Goal: Task Accomplishment & Management: Manage account settings

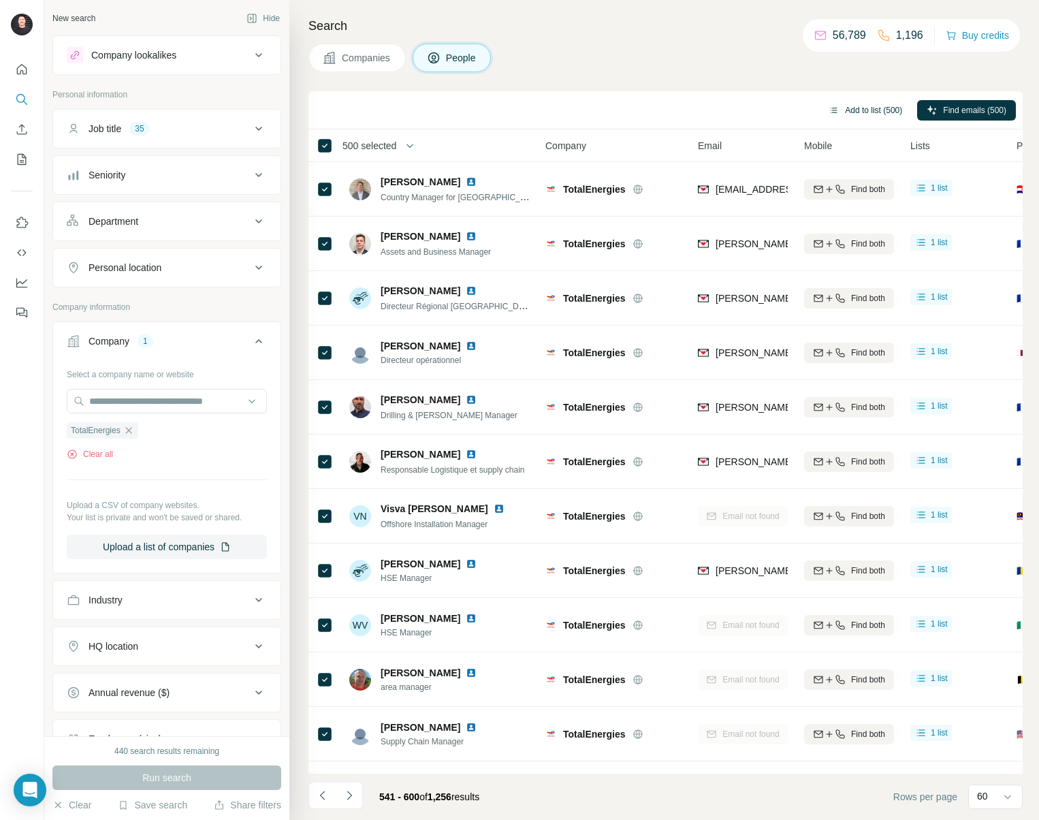
click at [875, 112] on button "Add to list (500)" at bounding box center [865, 110] width 93 height 20
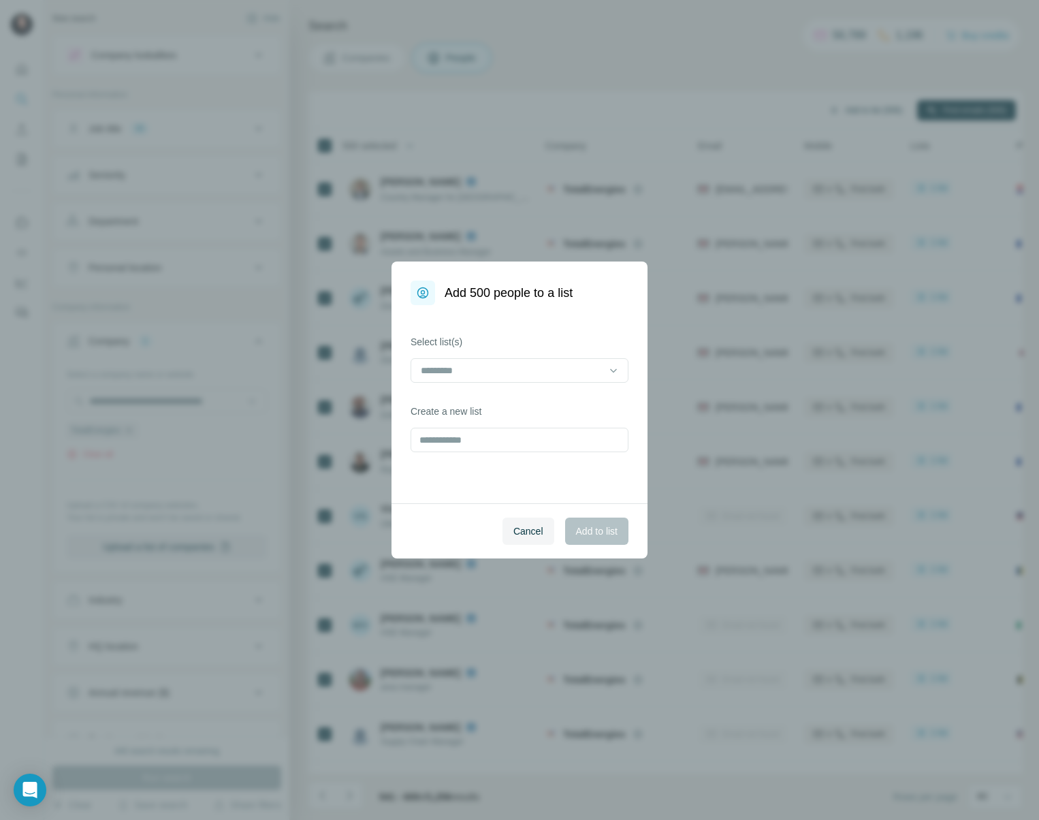
click at [866, 114] on div "Add 500 people to a list Select list(s) Create a new list Cancel Add to list" at bounding box center [519, 410] width 1039 height 820
click at [481, 366] on input at bounding box center [511, 370] width 184 height 15
click at [530, 409] on div "Total Energies (1) x 500" at bounding box center [519, 401] width 211 height 25
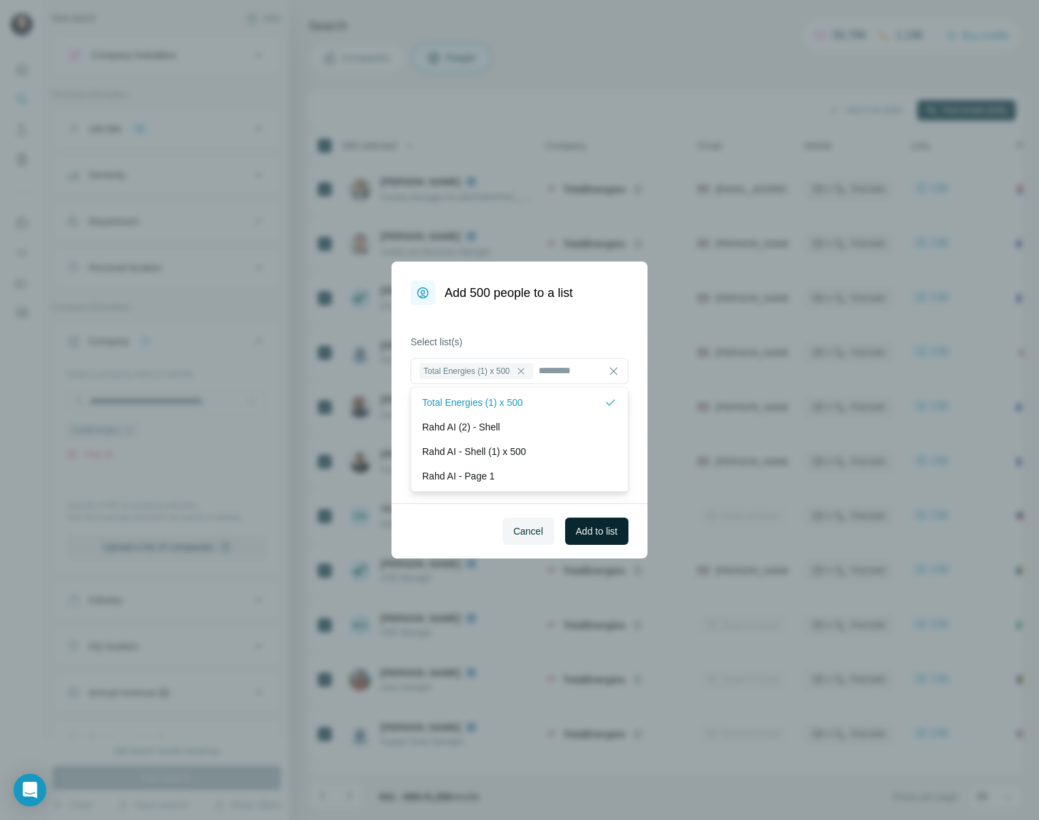
click at [595, 532] on span "Add to list" at bounding box center [597, 531] width 42 height 14
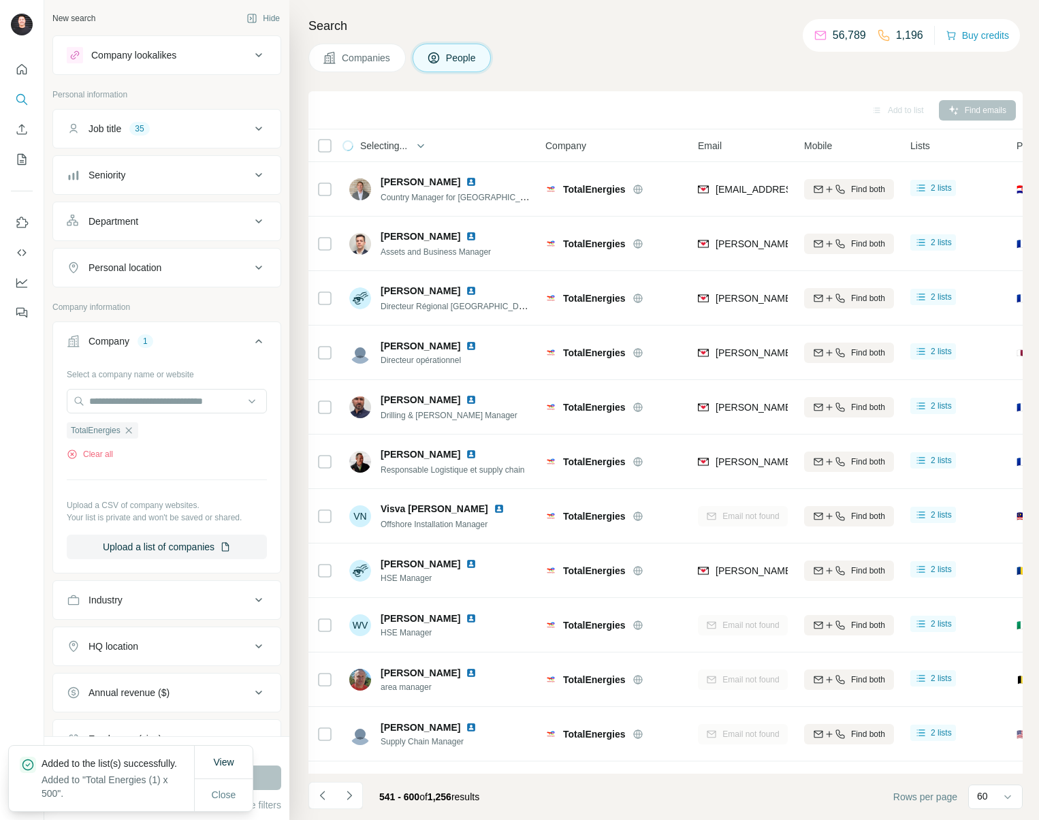
click at [597, 72] on div "Search Companies People Add to list Find emails Selecting... People Company Ema…" at bounding box center [664, 410] width 750 height 820
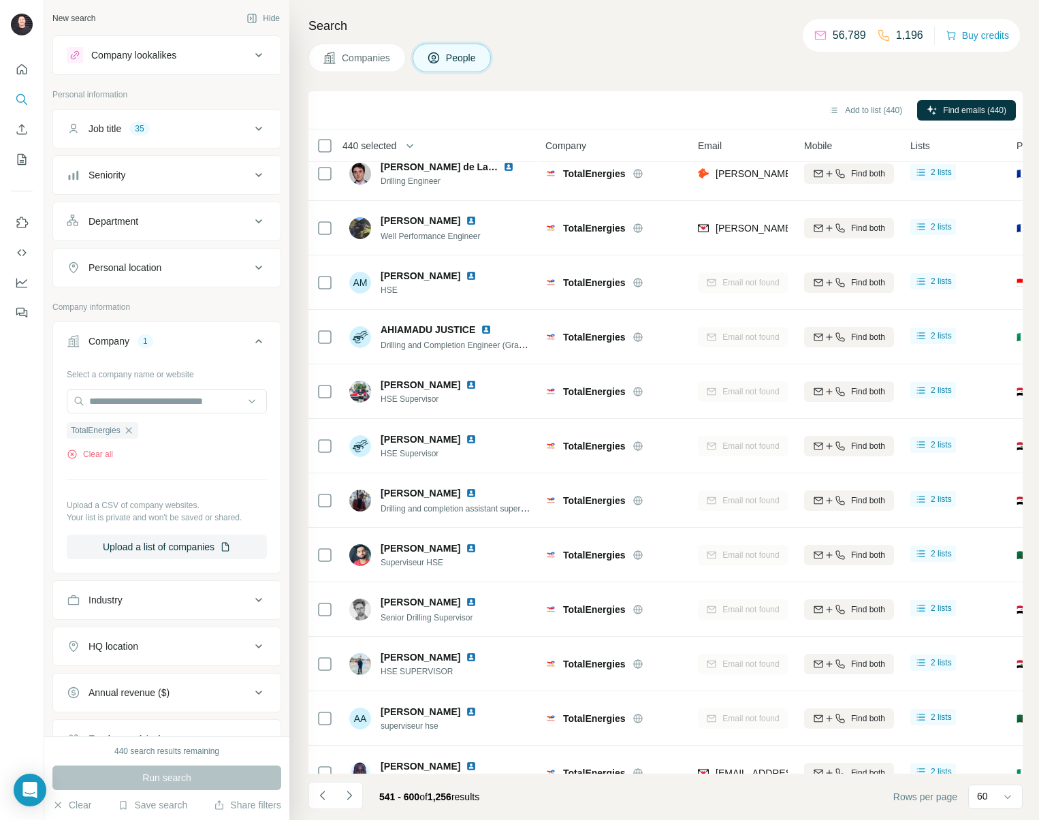
scroll to position [2665, 0]
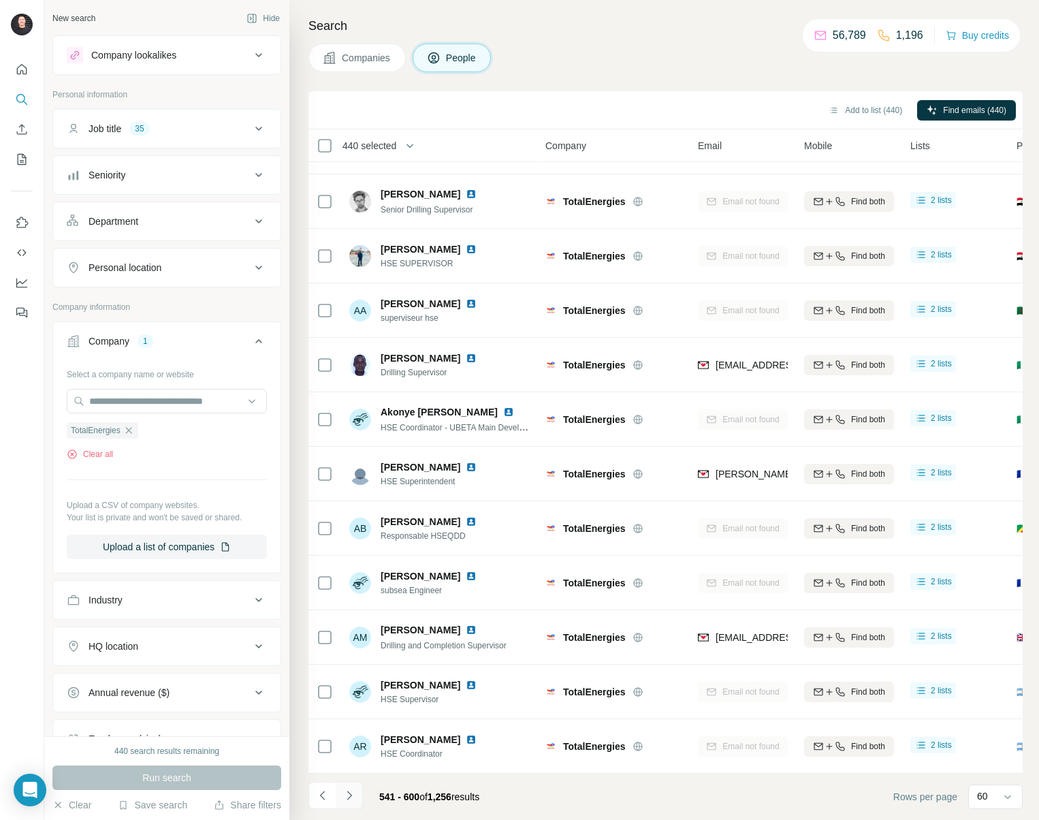
click at [355, 795] on button "Navigate to next page" at bounding box center [349, 795] width 27 height 27
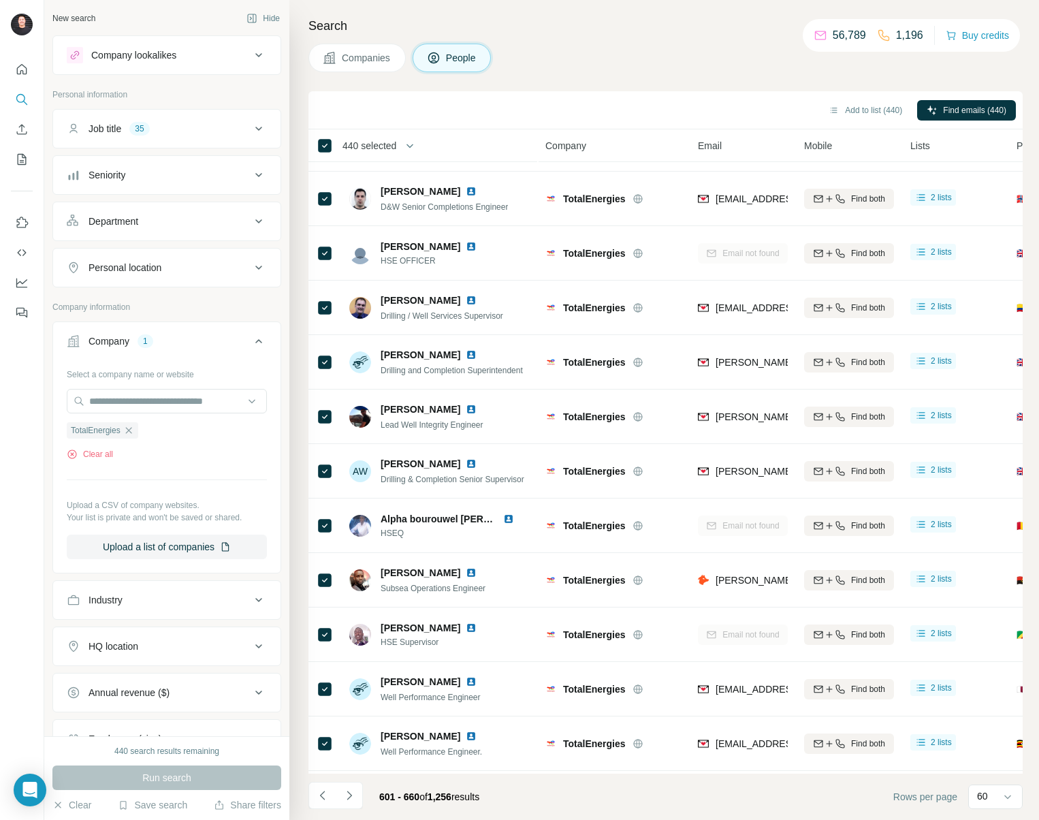
scroll to position [946, 0]
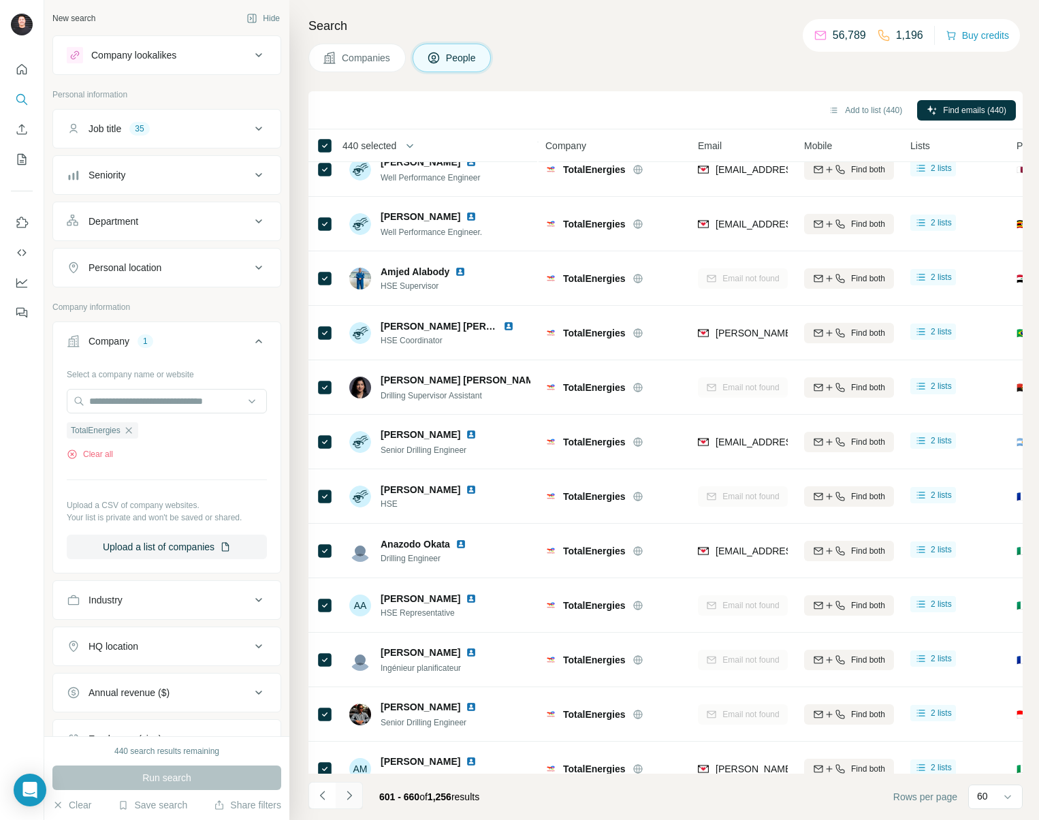
click at [357, 797] on button "Navigate to next page" at bounding box center [349, 795] width 27 height 27
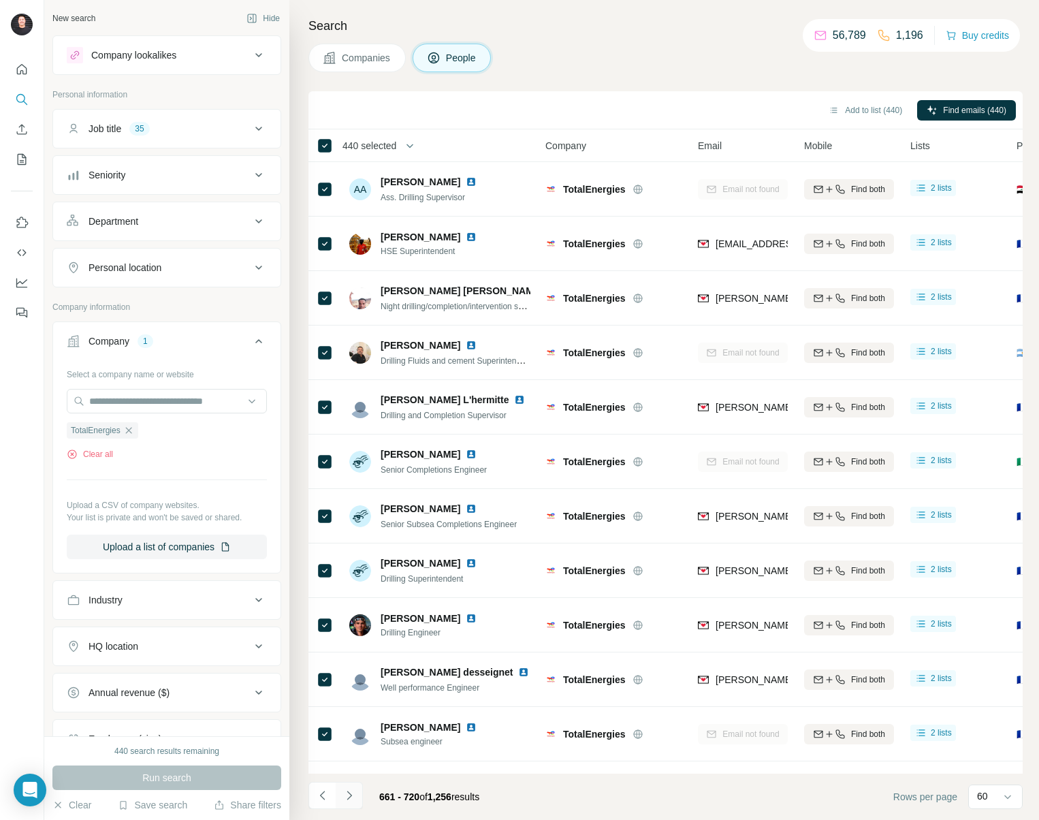
click at [357, 797] on button "Navigate to next page" at bounding box center [349, 795] width 27 height 27
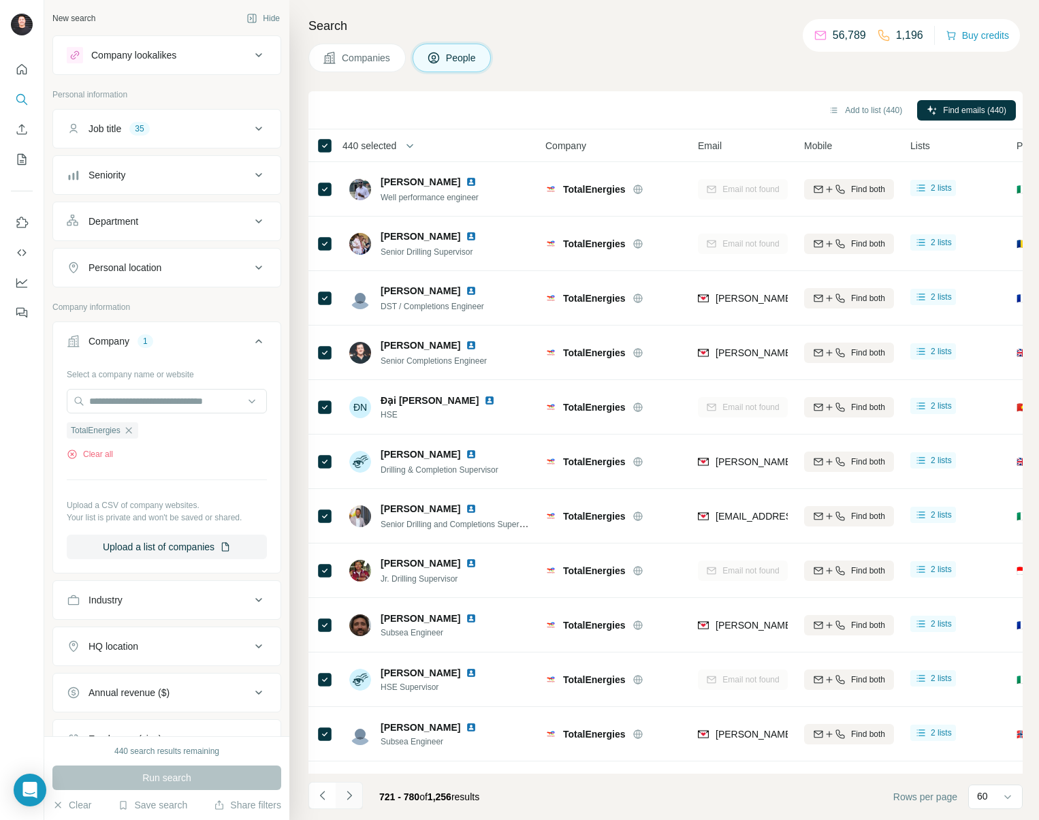
click at [356, 795] on button "Navigate to next page" at bounding box center [349, 795] width 27 height 27
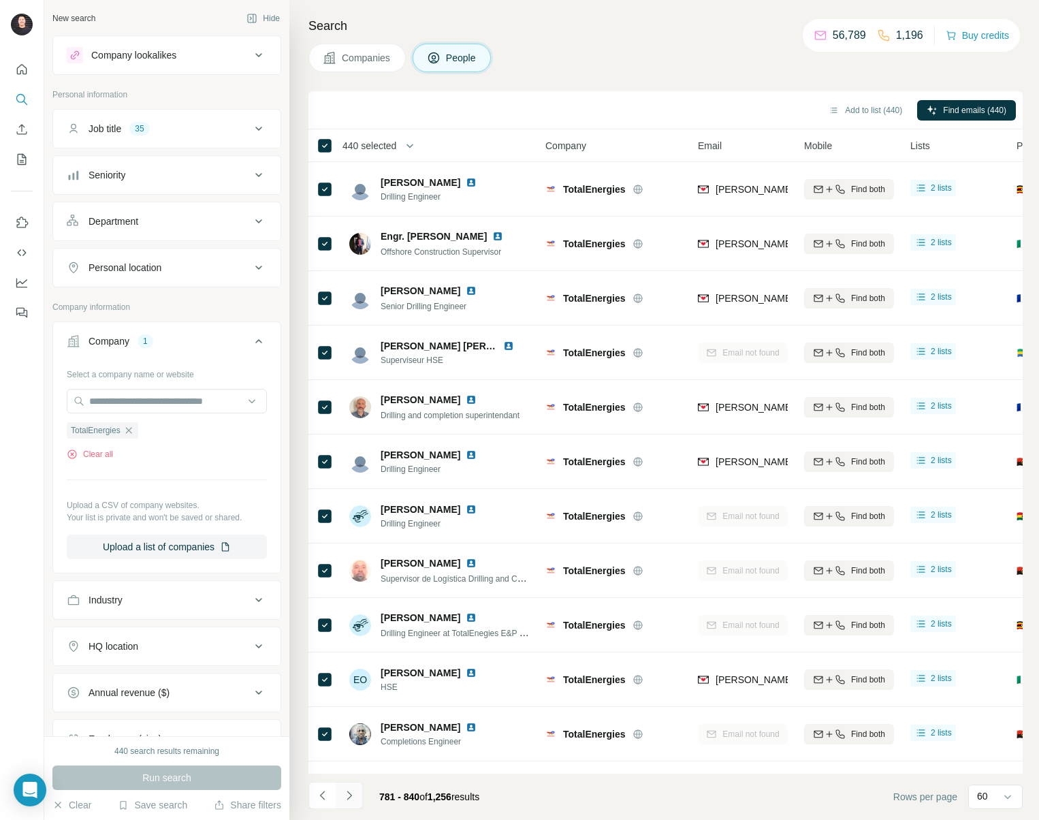
click at [356, 795] on button "Navigate to next page" at bounding box center [349, 795] width 27 height 27
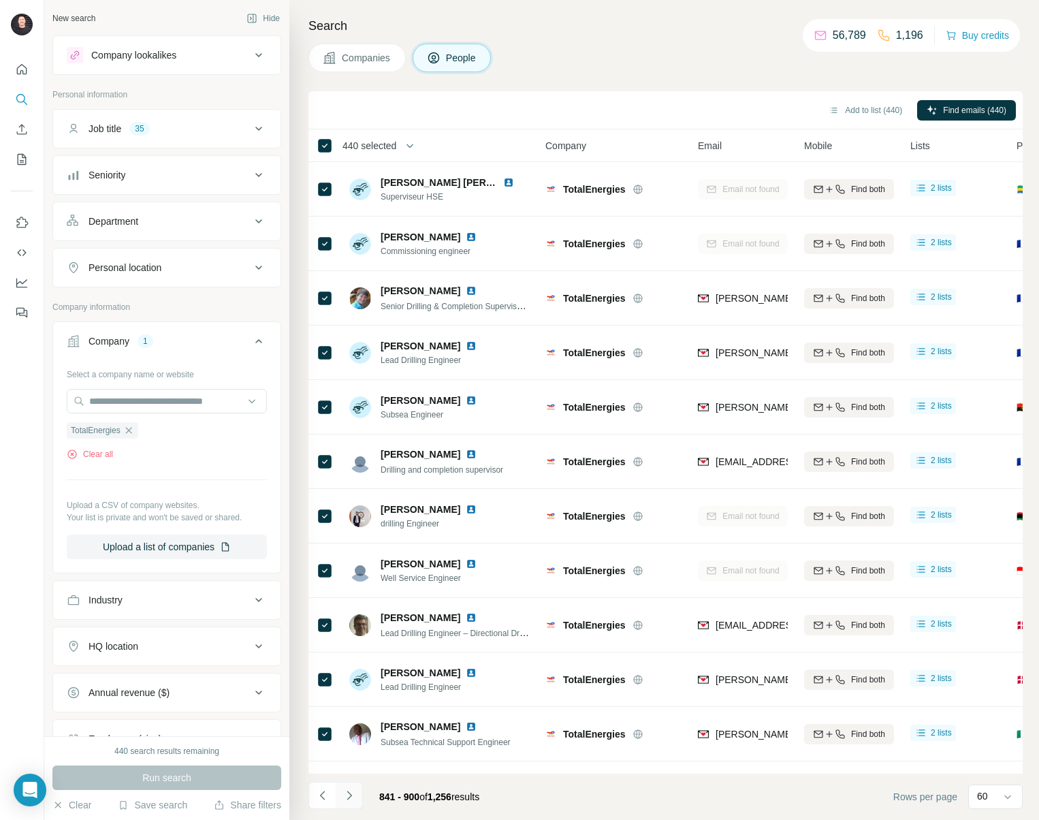
click at [356, 795] on button "Navigate to next page" at bounding box center [349, 795] width 27 height 27
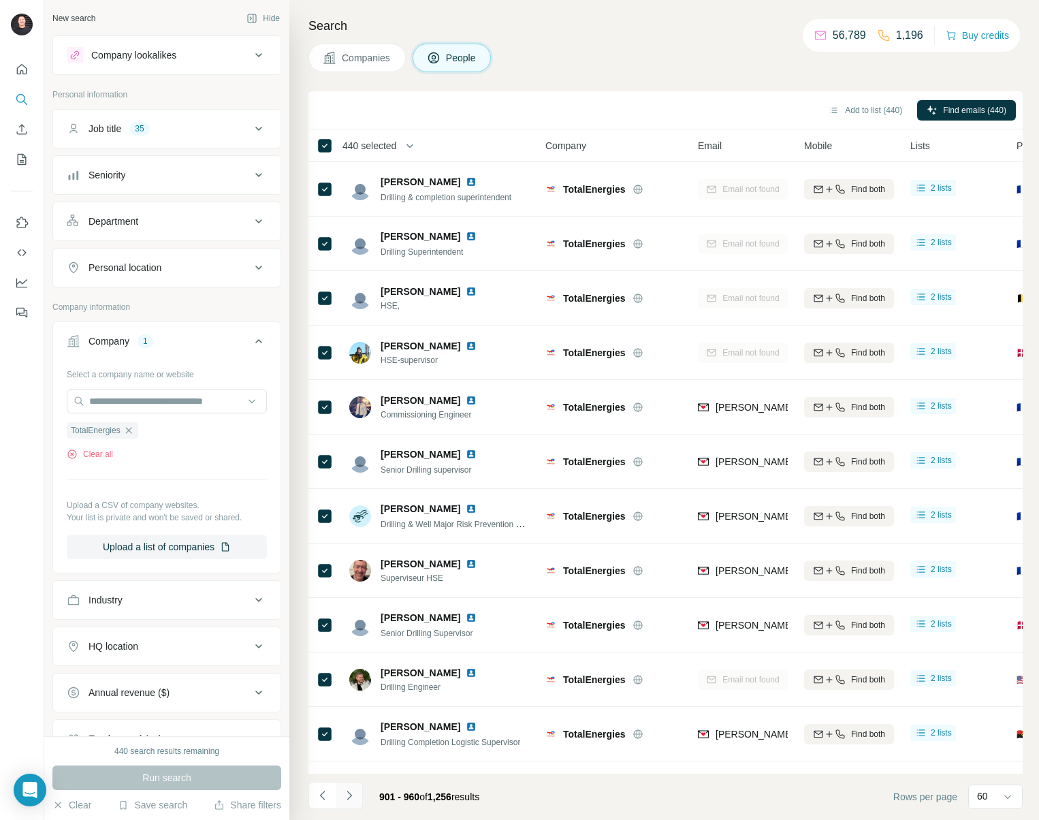
click at [358, 797] on button "Navigate to next page" at bounding box center [349, 795] width 27 height 27
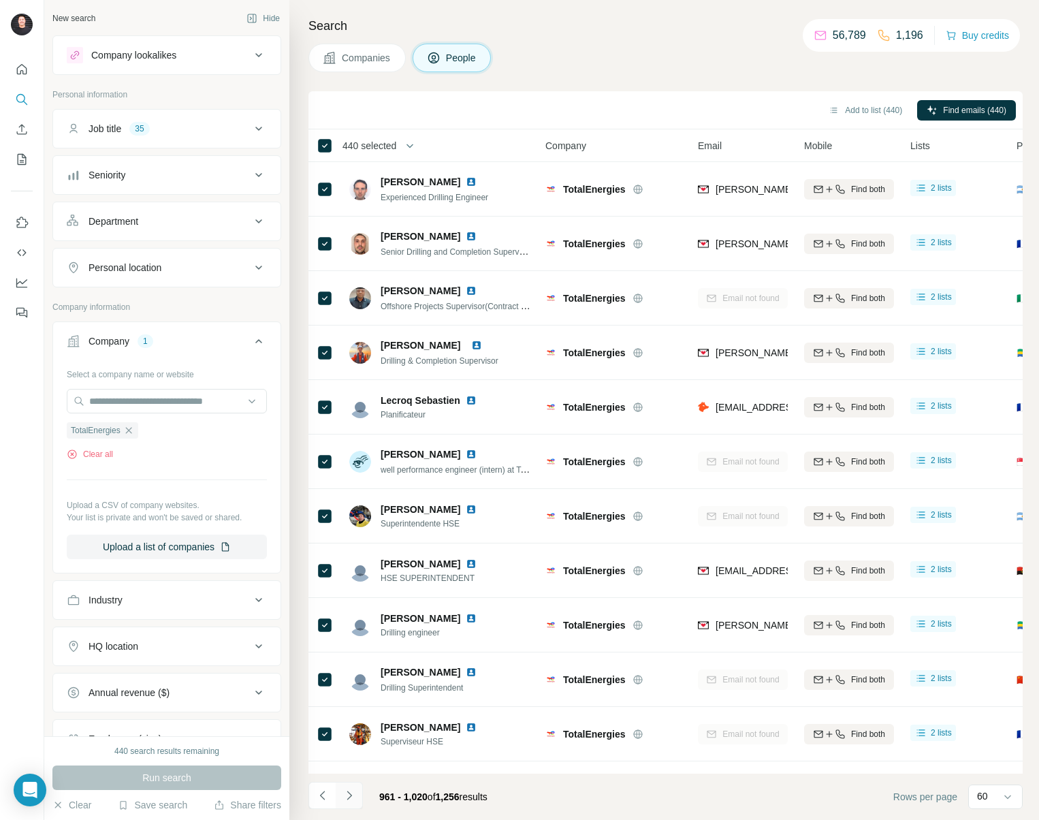
click at [358, 797] on button "Navigate to next page" at bounding box center [349, 795] width 27 height 27
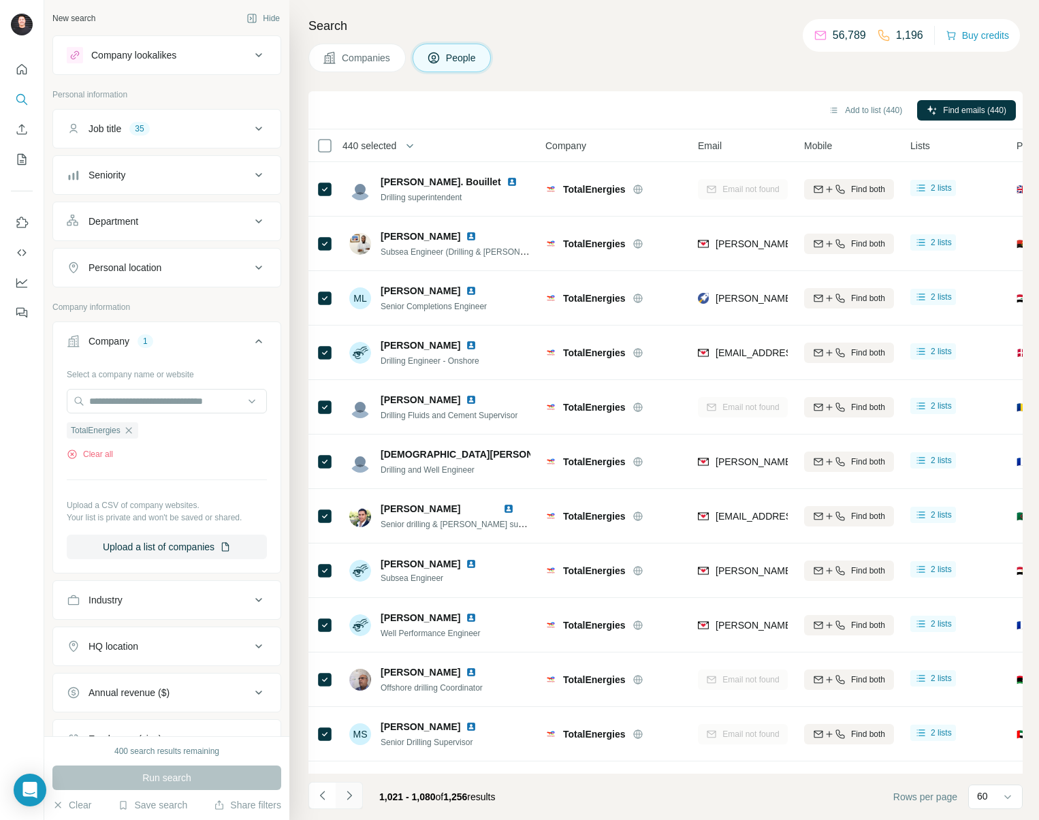
click at [358, 798] on button "Navigate to next page" at bounding box center [349, 795] width 27 height 27
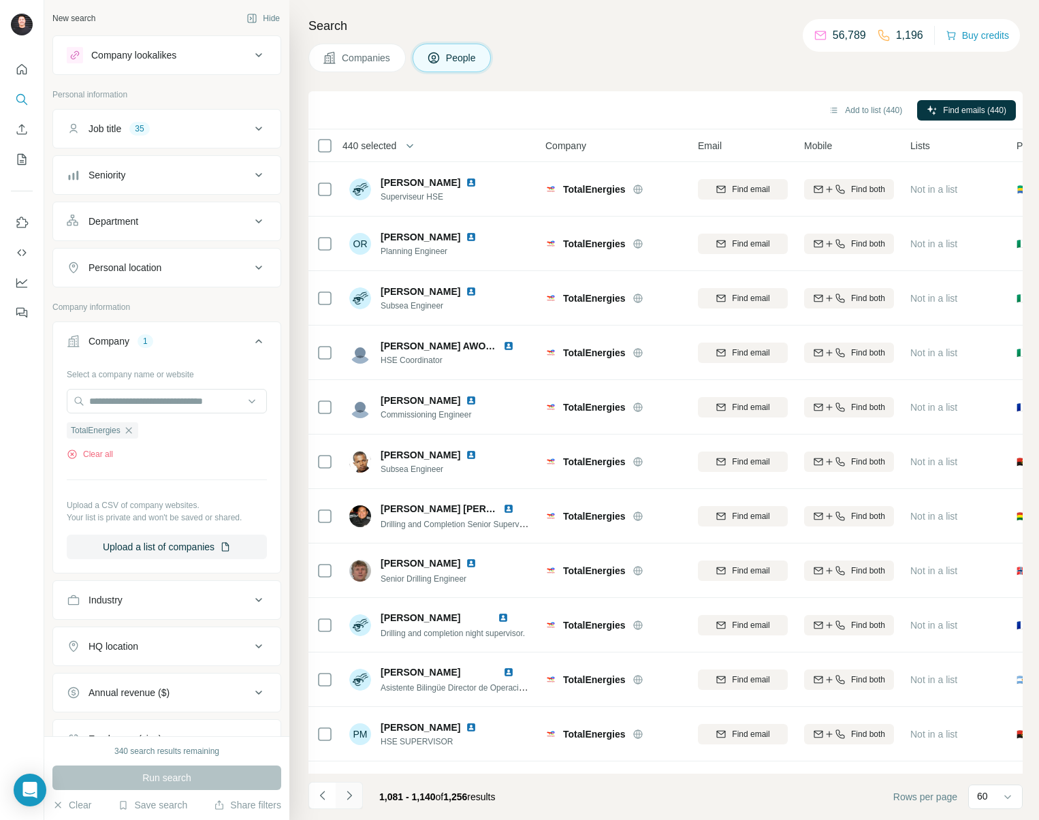
click at [358, 798] on button "Navigate to next page" at bounding box center [349, 795] width 27 height 27
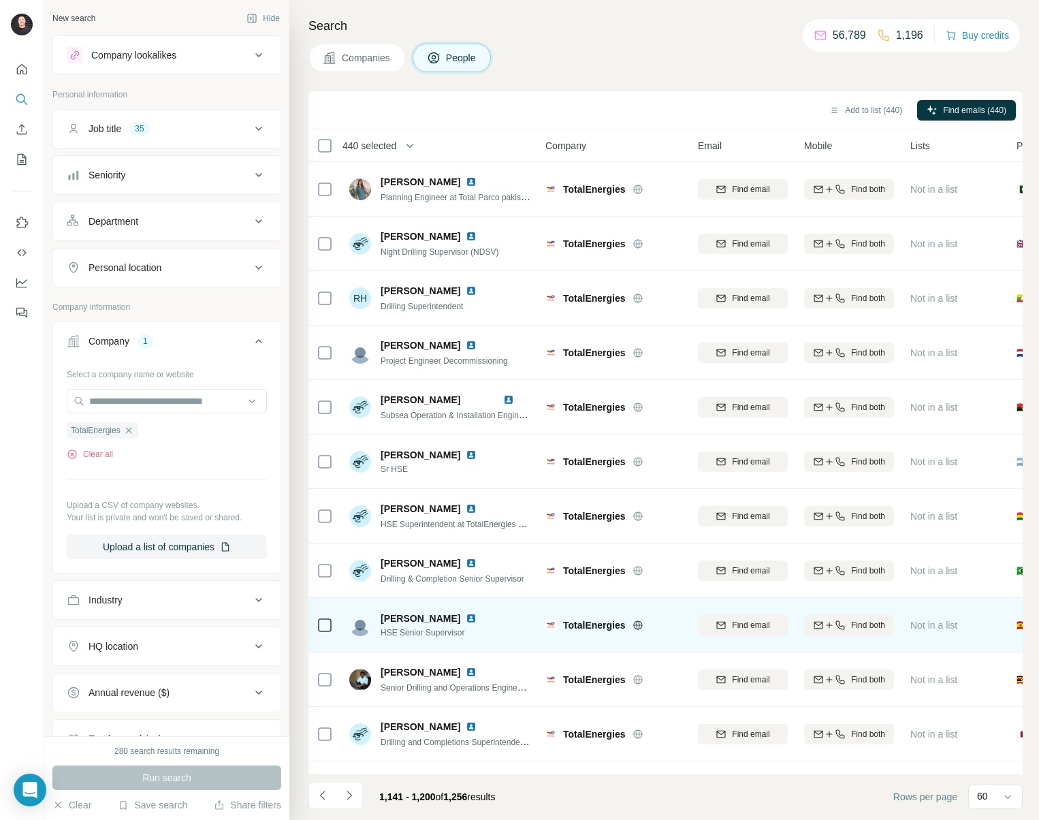
scroll to position [69, 0]
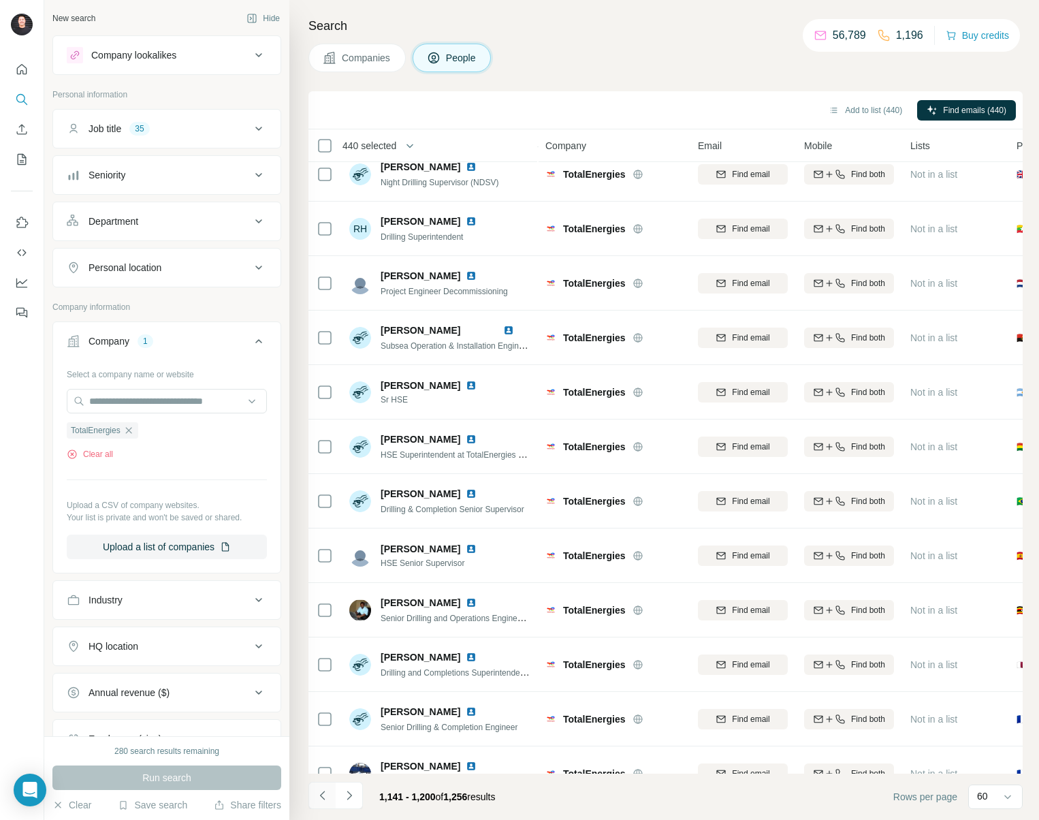
click at [330, 791] on button "Navigate to previous page" at bounding box center [321, 795] width 27 height 27
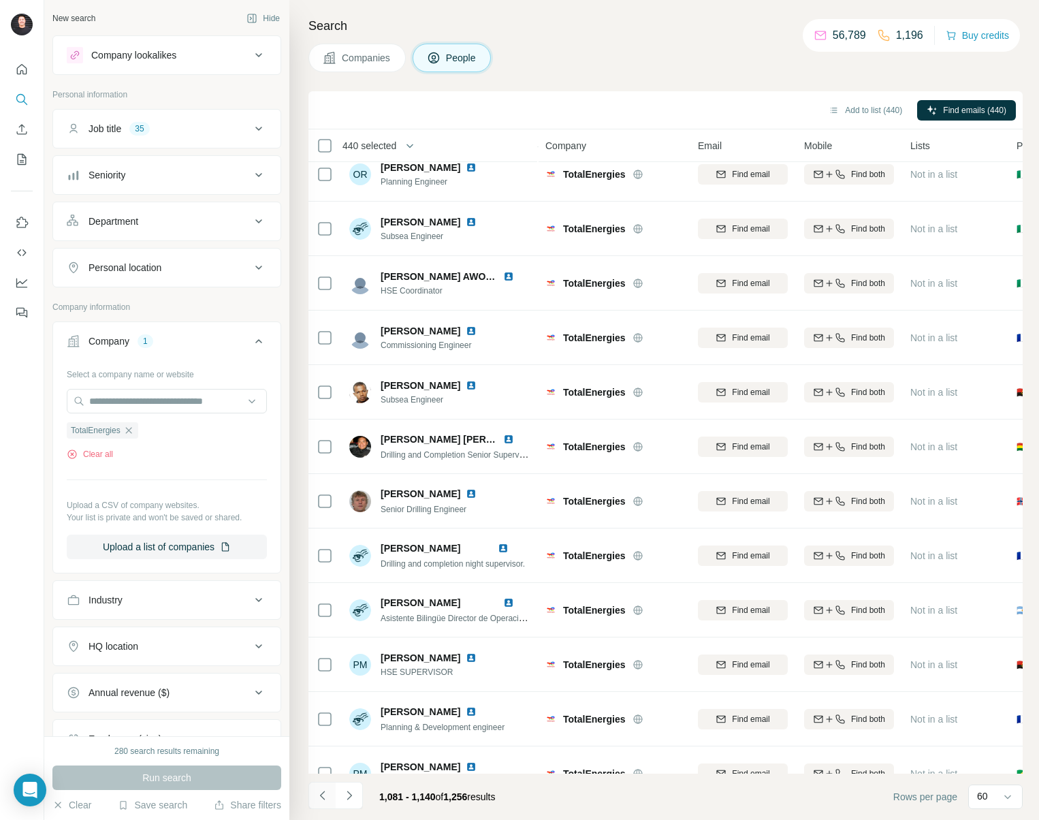
click at [316, 789] on icon "Navigate to previous page" at bounding box center [323, 796] width 14 height 14
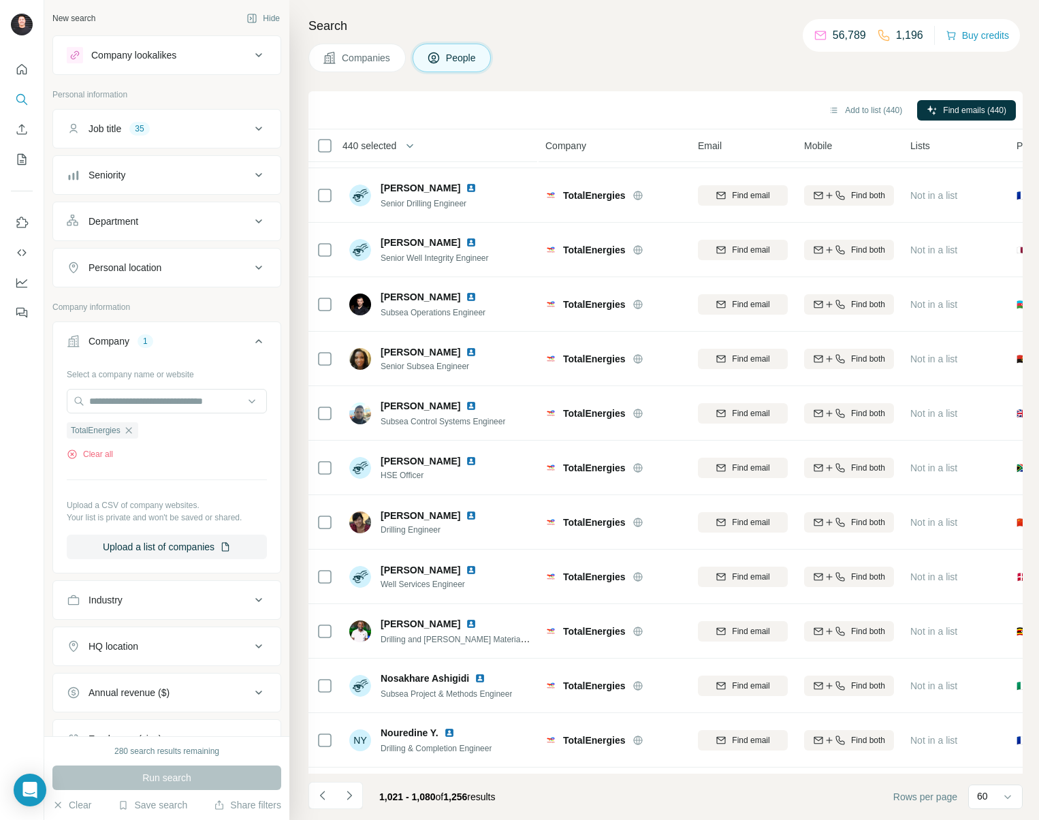
scroll to position [2665, 0]
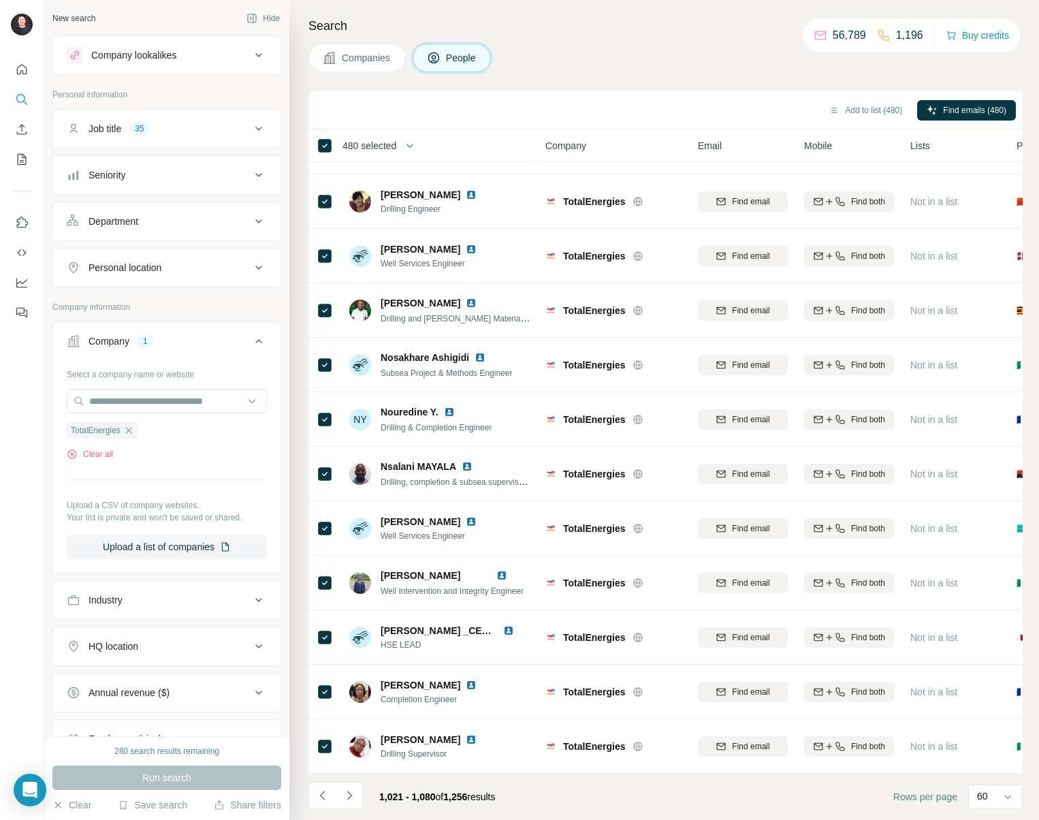
click at [396, 147] on span "480 selected" at bounding box center [370, 146] width 54 height 14
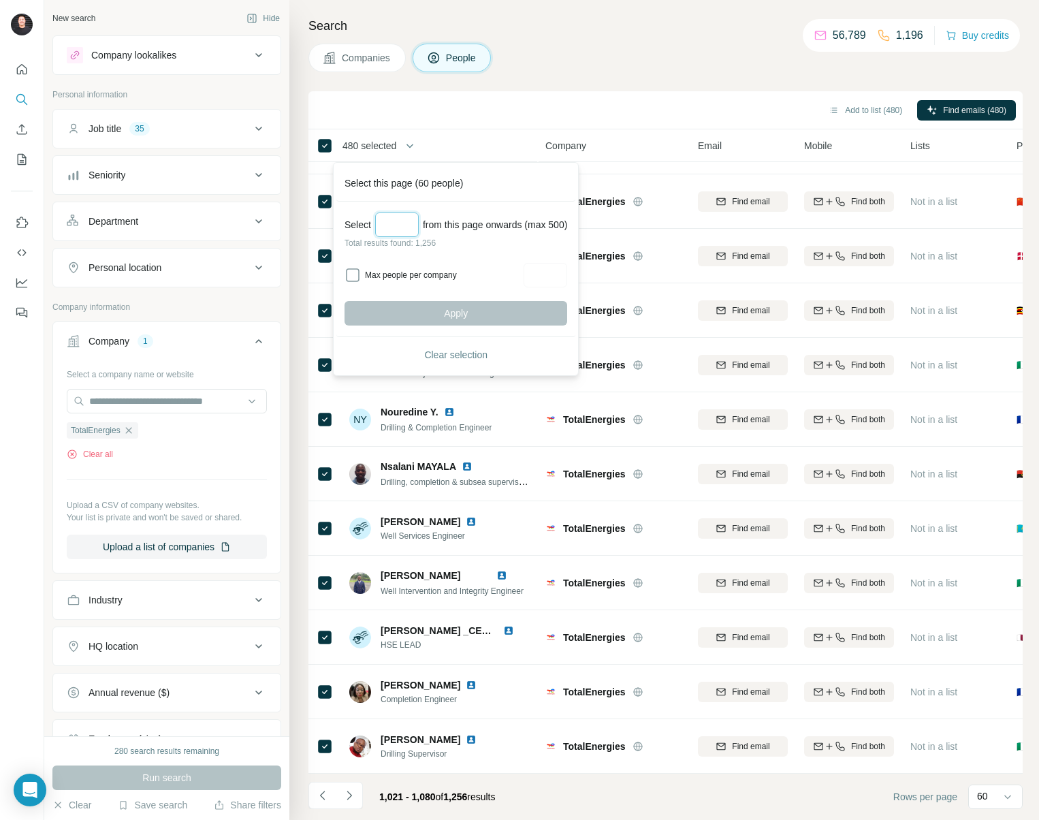
click at [407, 213] on input "Select a number (up to 500)" at bounding box center [397, 224] width 44 height 25
type input "***"
click at [441, 312] on button "Apply" at bounding box center [456, 313] width 223 height 25
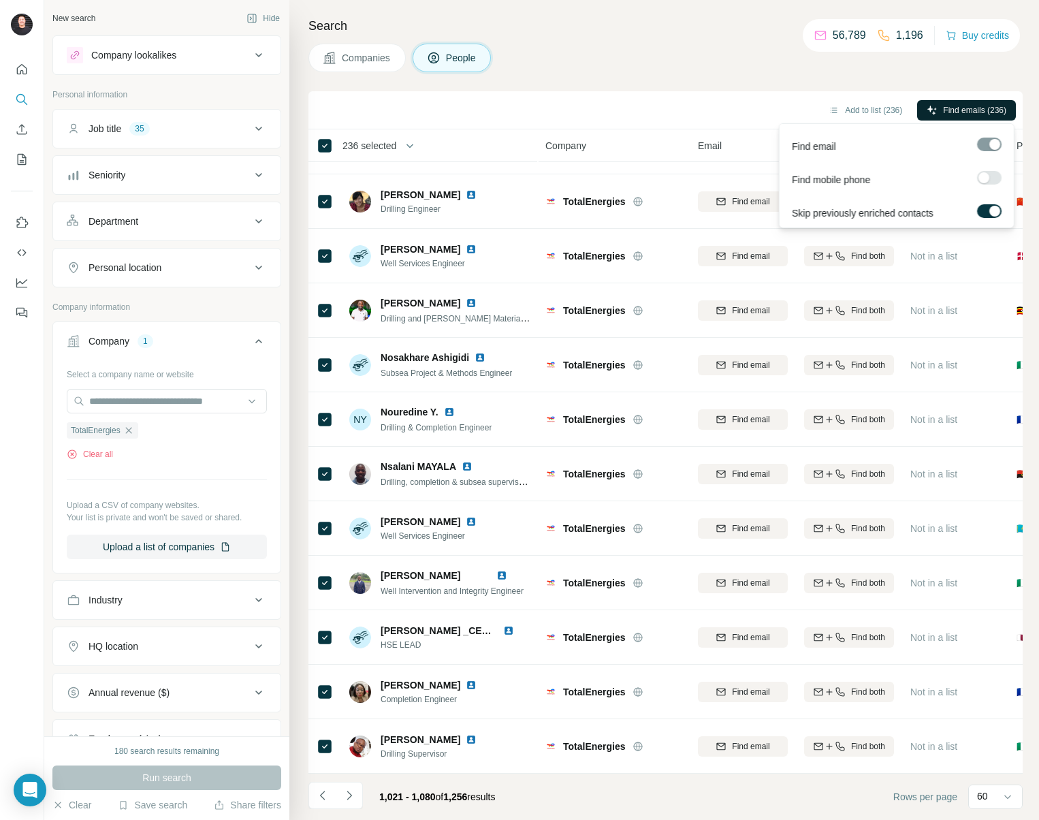
click at [972, 109] on span "Find emails (236)" at bounding box center [974, 110] width 63 height 12
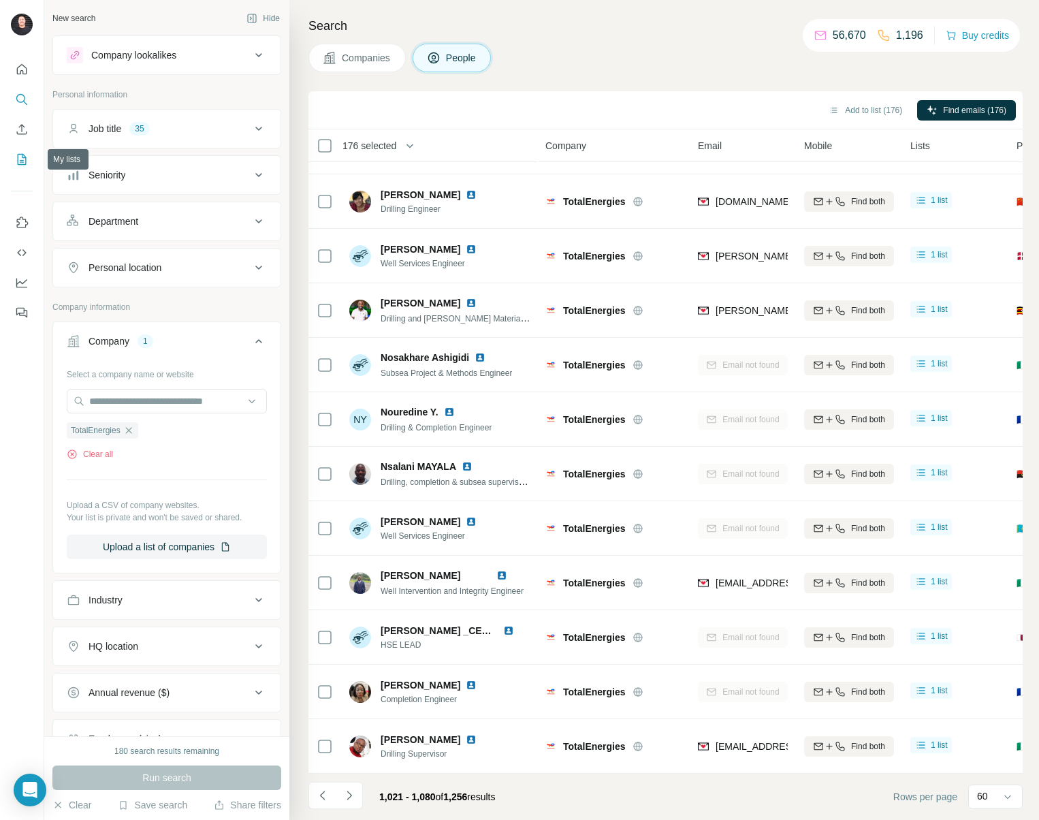
click at [21, 161] on icon "My lists" at bounding box center [22, 160] width 14 height 14
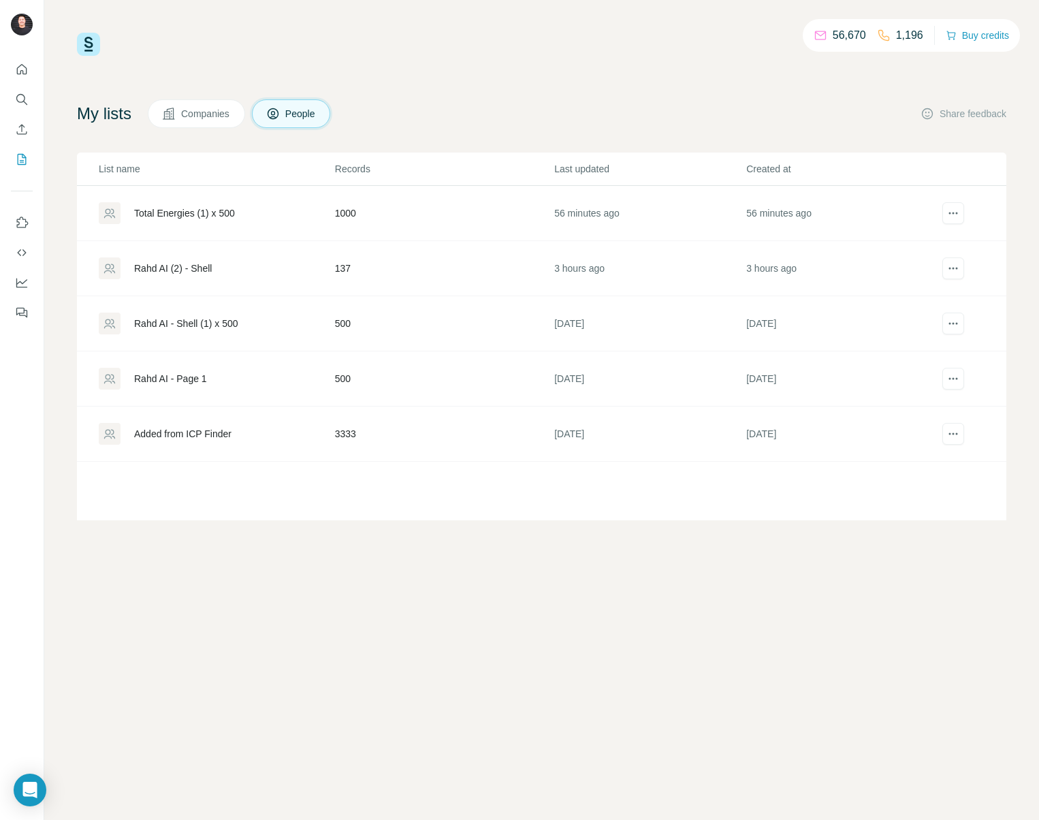
click at [217, 215] on div "Total Energies (1) x 500" at bounding box center [184, 213] width 101 height 14
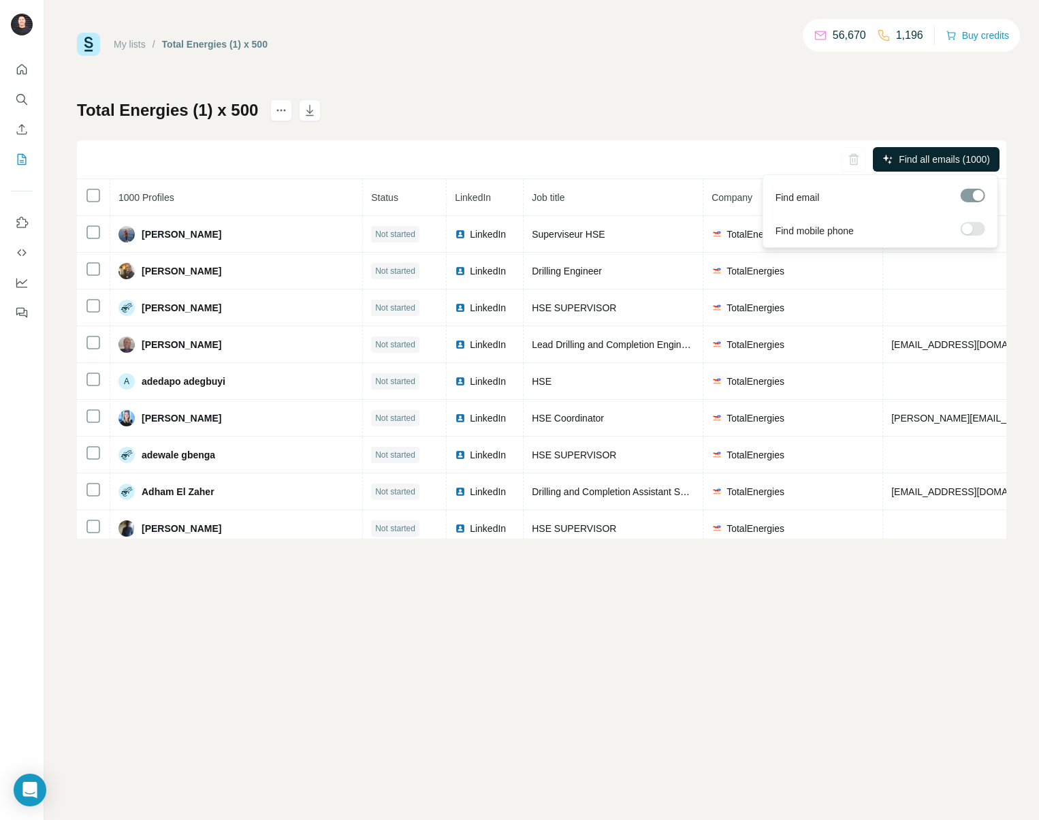
click at [945, 157] on span "Find all emails (1000)" at bounding box center [944, 160] width 91 height 14
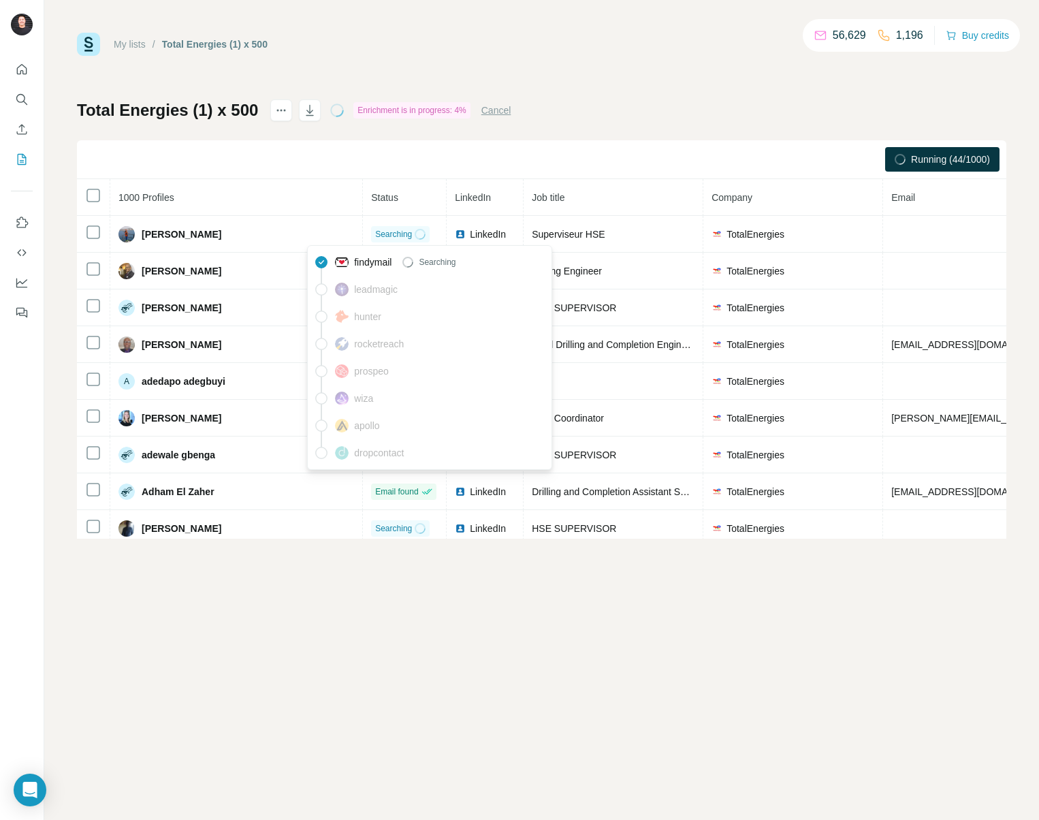
click at [618, 674] on div "My lists / Total Energies (1) x 500 56,629 1,196 Buy credits Total Energies (1)…" at bounding box center [541, 410] width 995 height 820
